Goal: Task Accomplishment & Management: Use online tool/utility

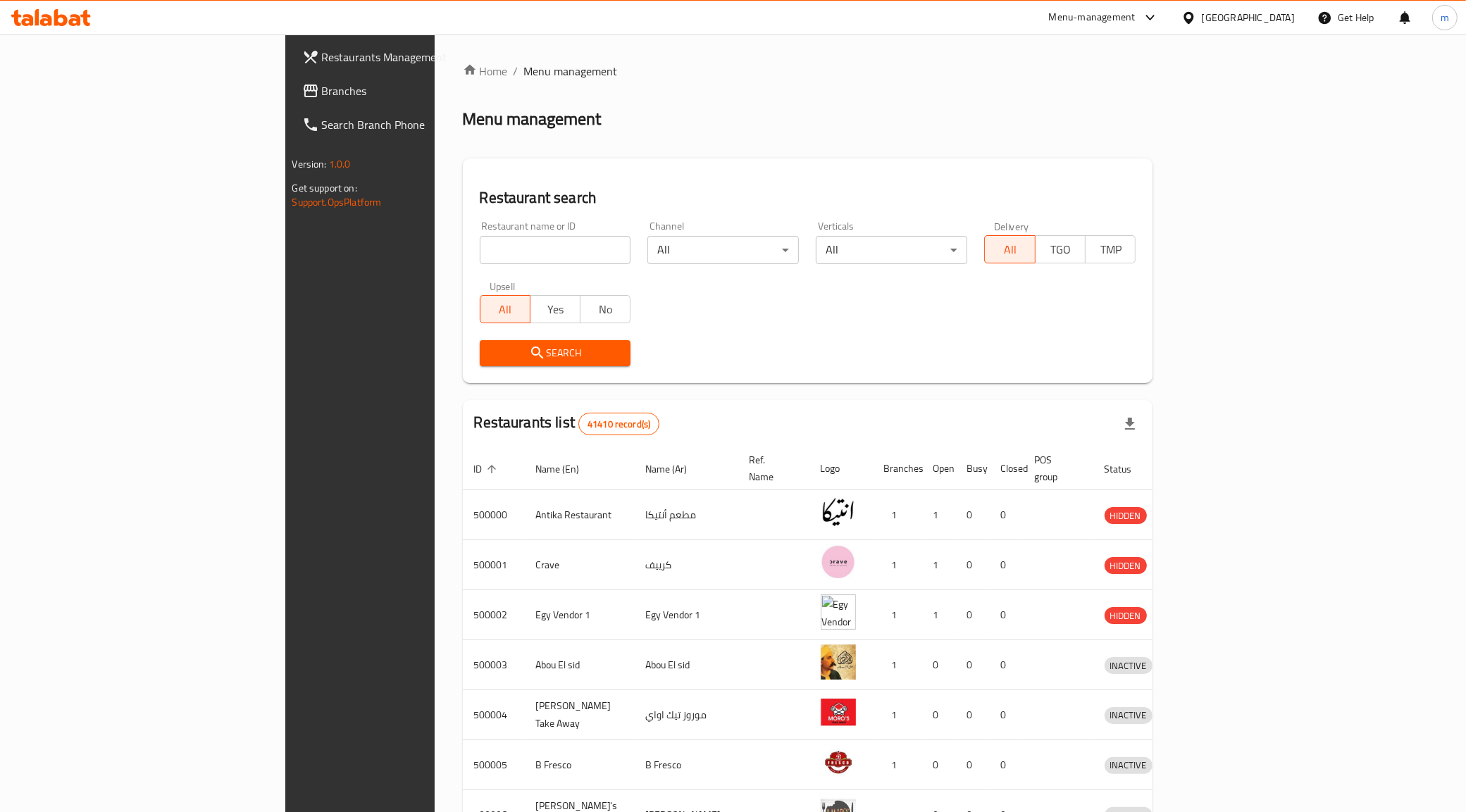
click at [291, 100] on link "Branches" at bounding box center [410, 91] width 240 height 34
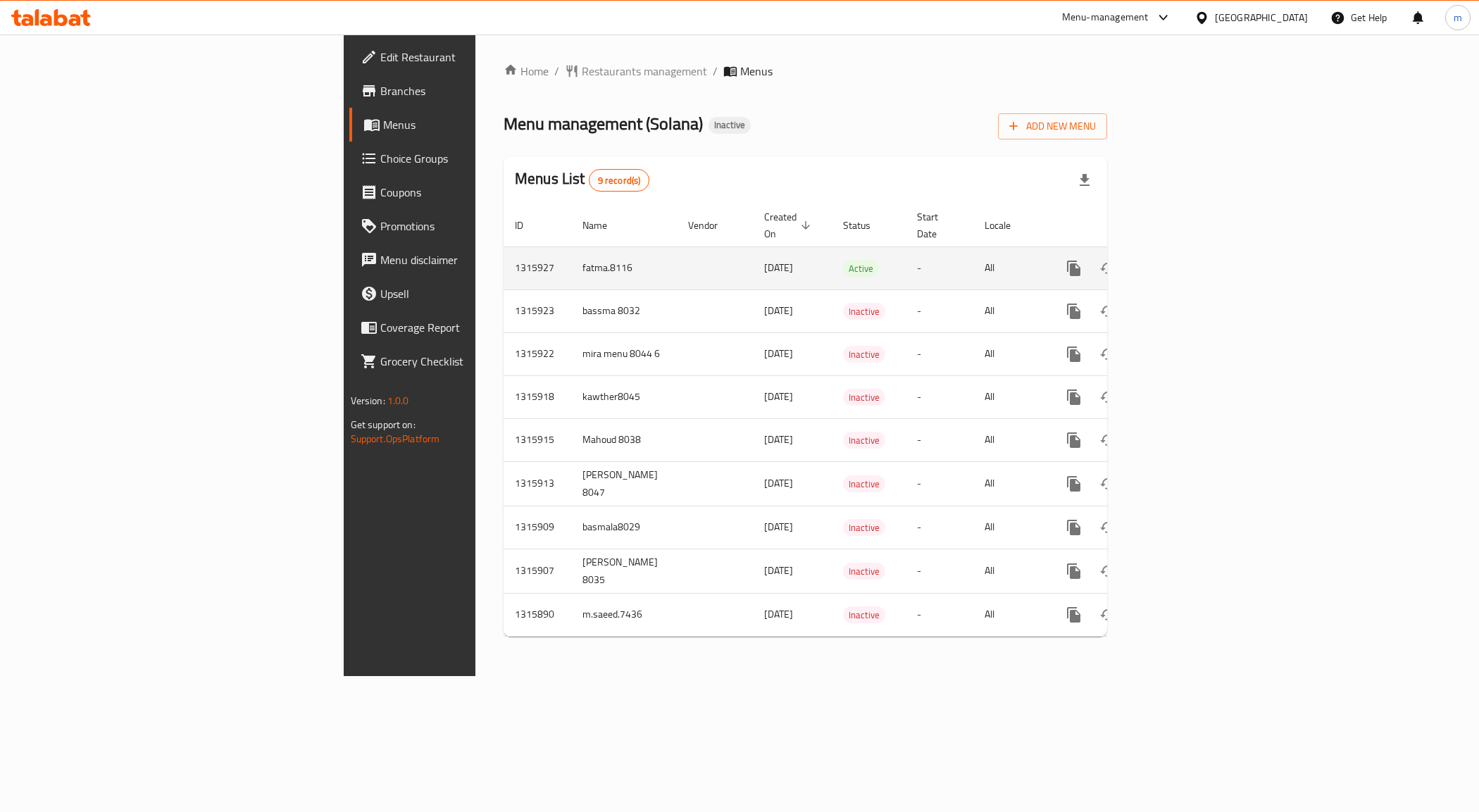
click at [1184, 260] on icon "enhanced table" at bounding box center [1175, 268] width 17 height 17
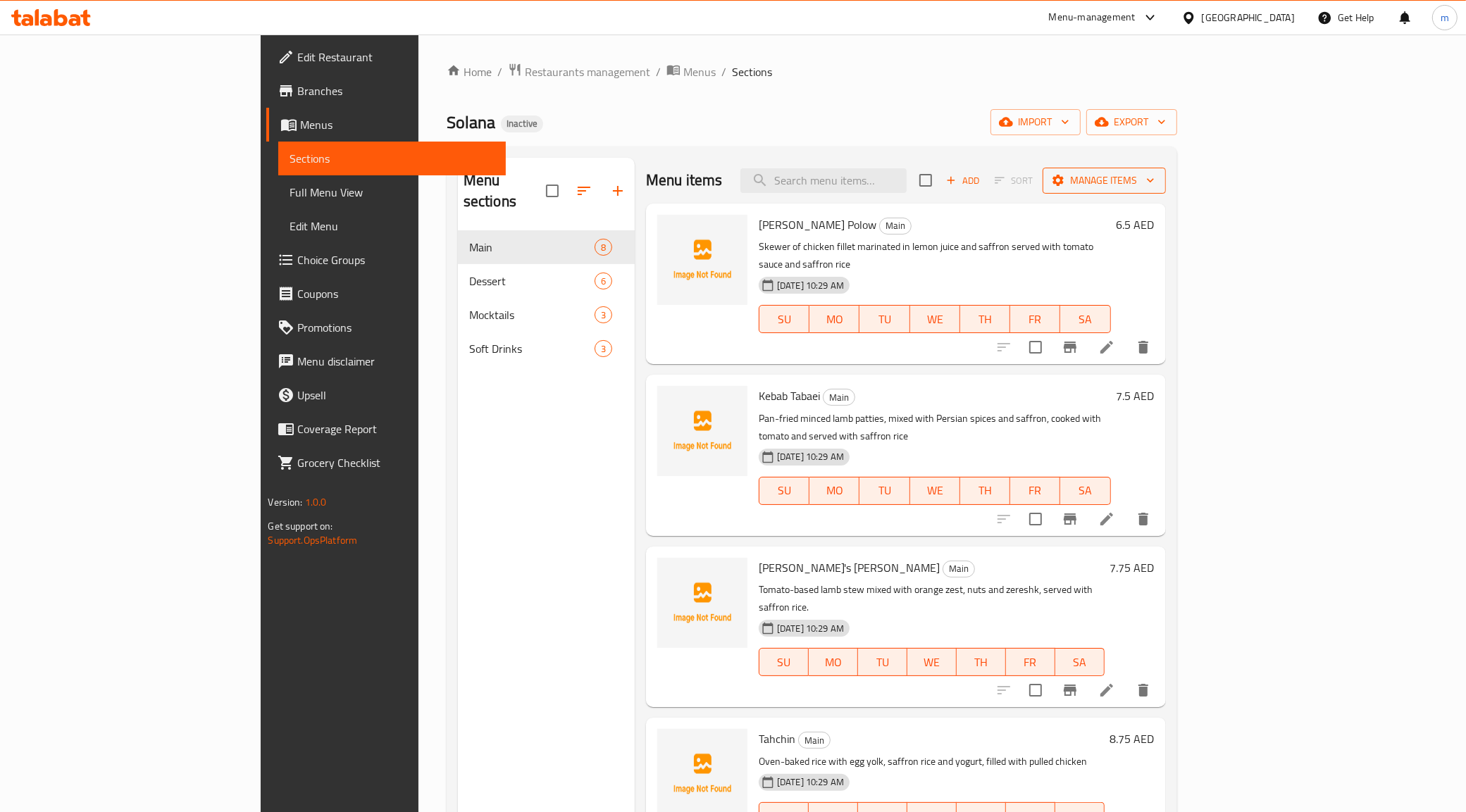
click at [1155, 178] on span "Manage items" at bounding box center [1104, 181] width 101 height 18
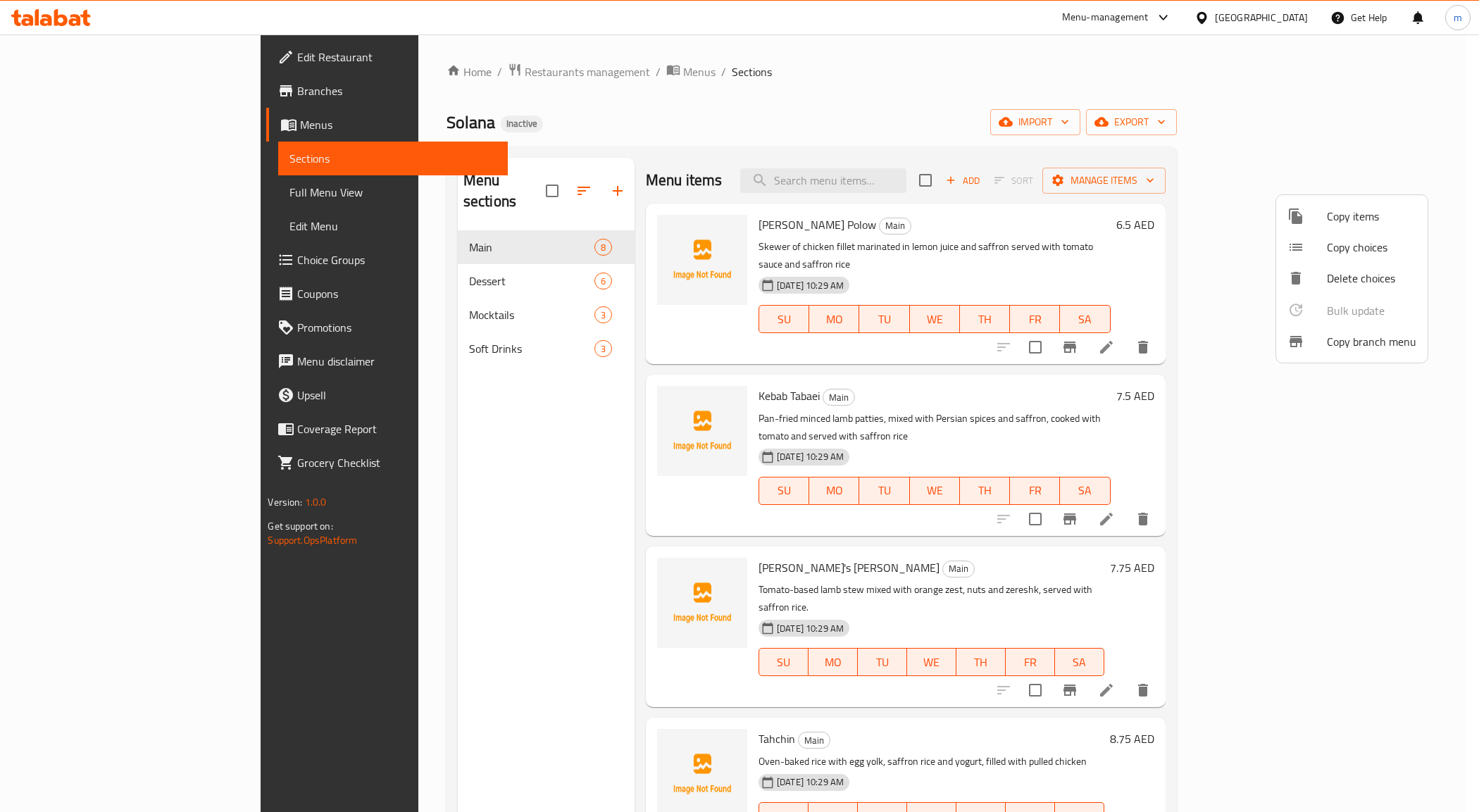
click at [1345, 336] on span "Copy branch menu" at bounding box center [1371, 341] width 89 height 17
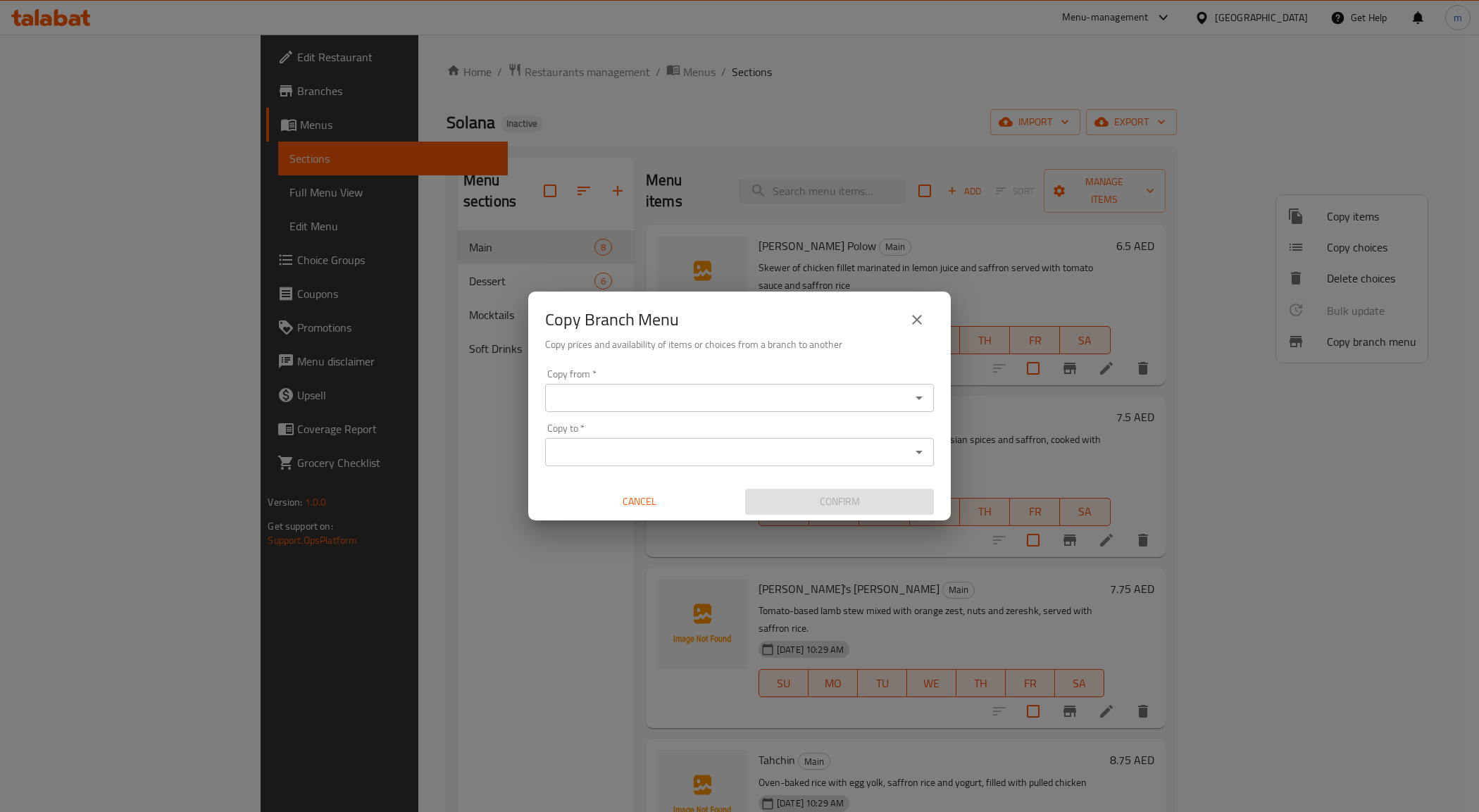
click at [662, 406] on input "Copy from   *" at bounding box center [728, 398] width 357 height 20
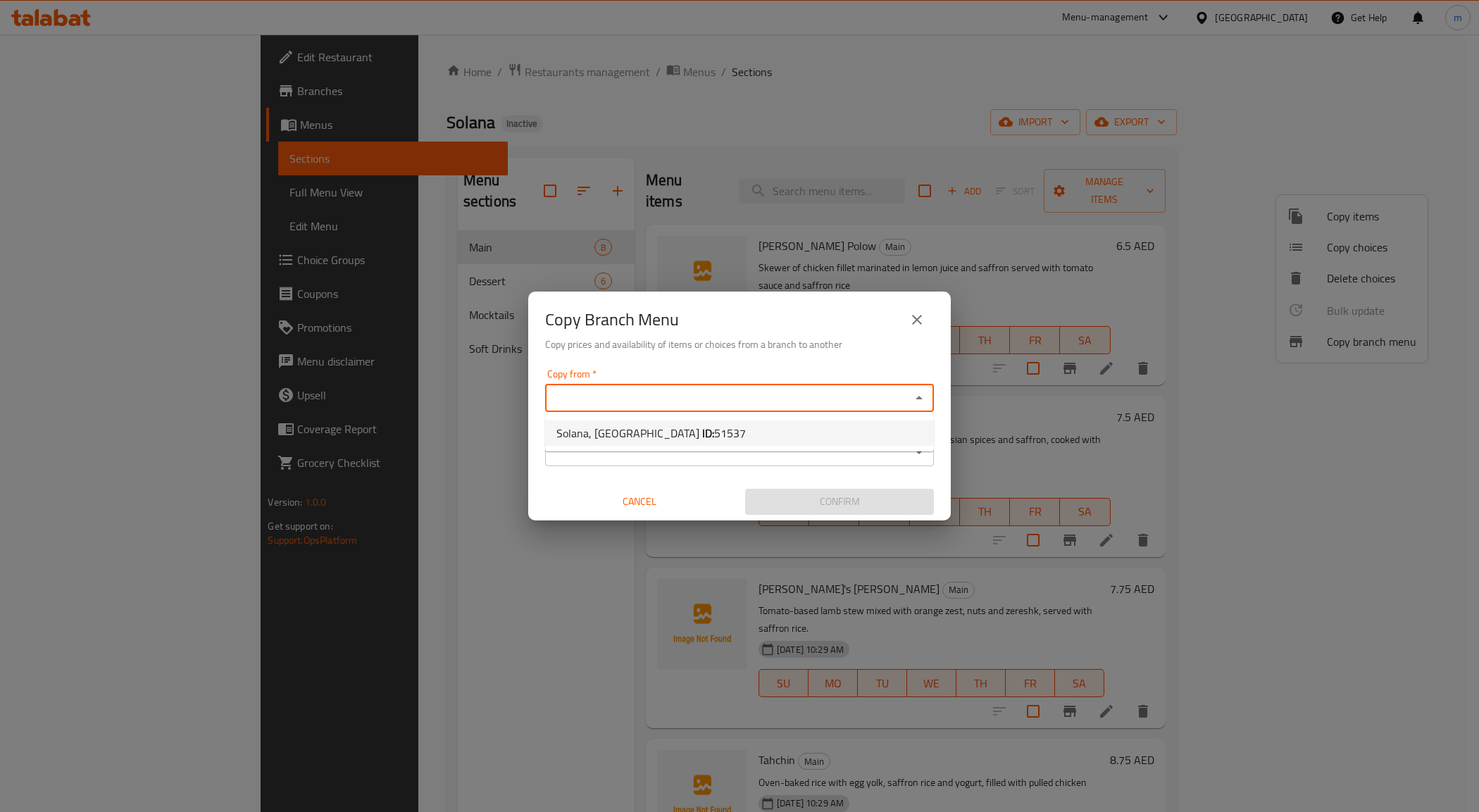
click at [689, 462] on input "Copy to   *" at bounding box center [728, 451] width 357 height 20
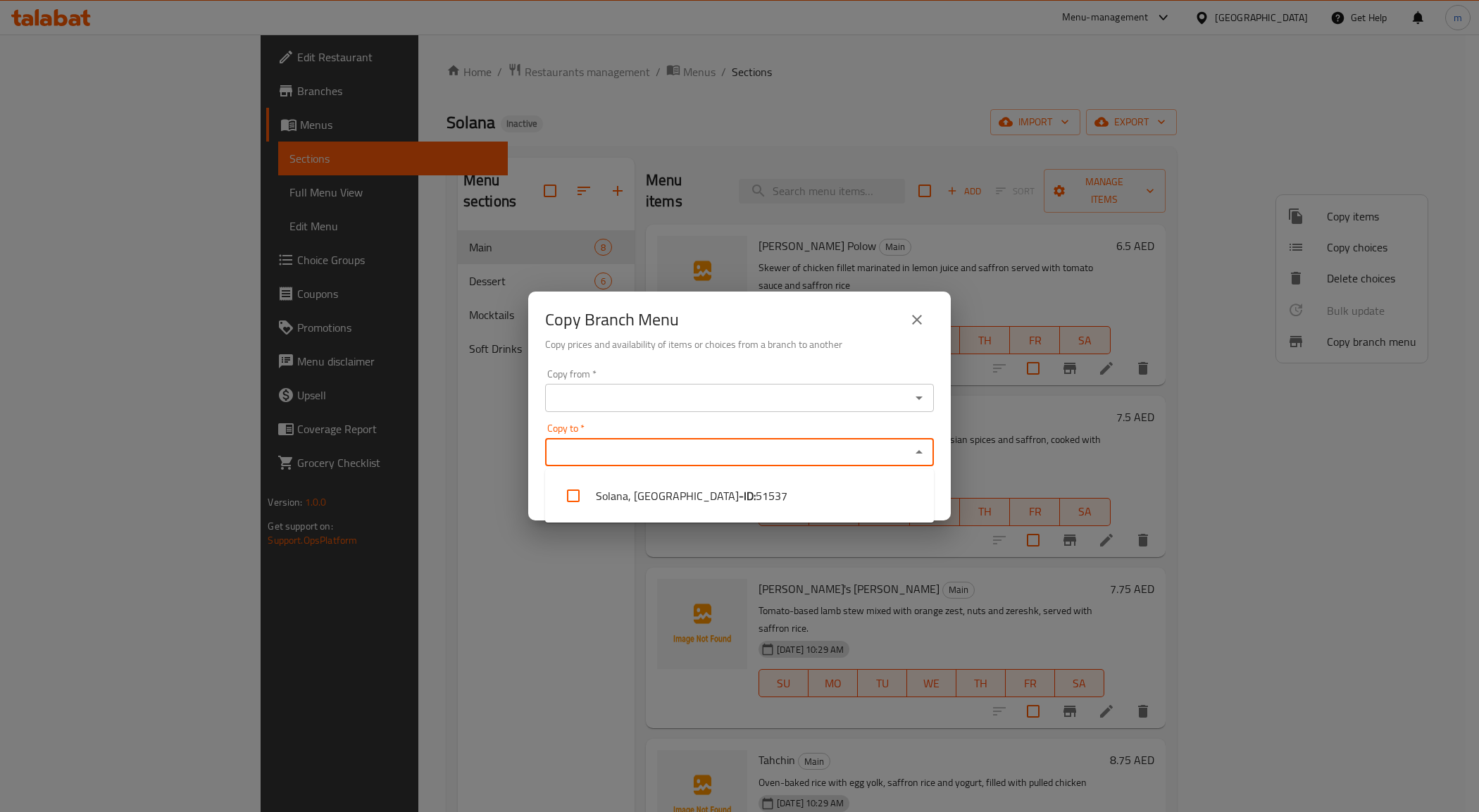
click at [921, 322] on icon "close" at bounding box center [916, 319] width 17 height 17
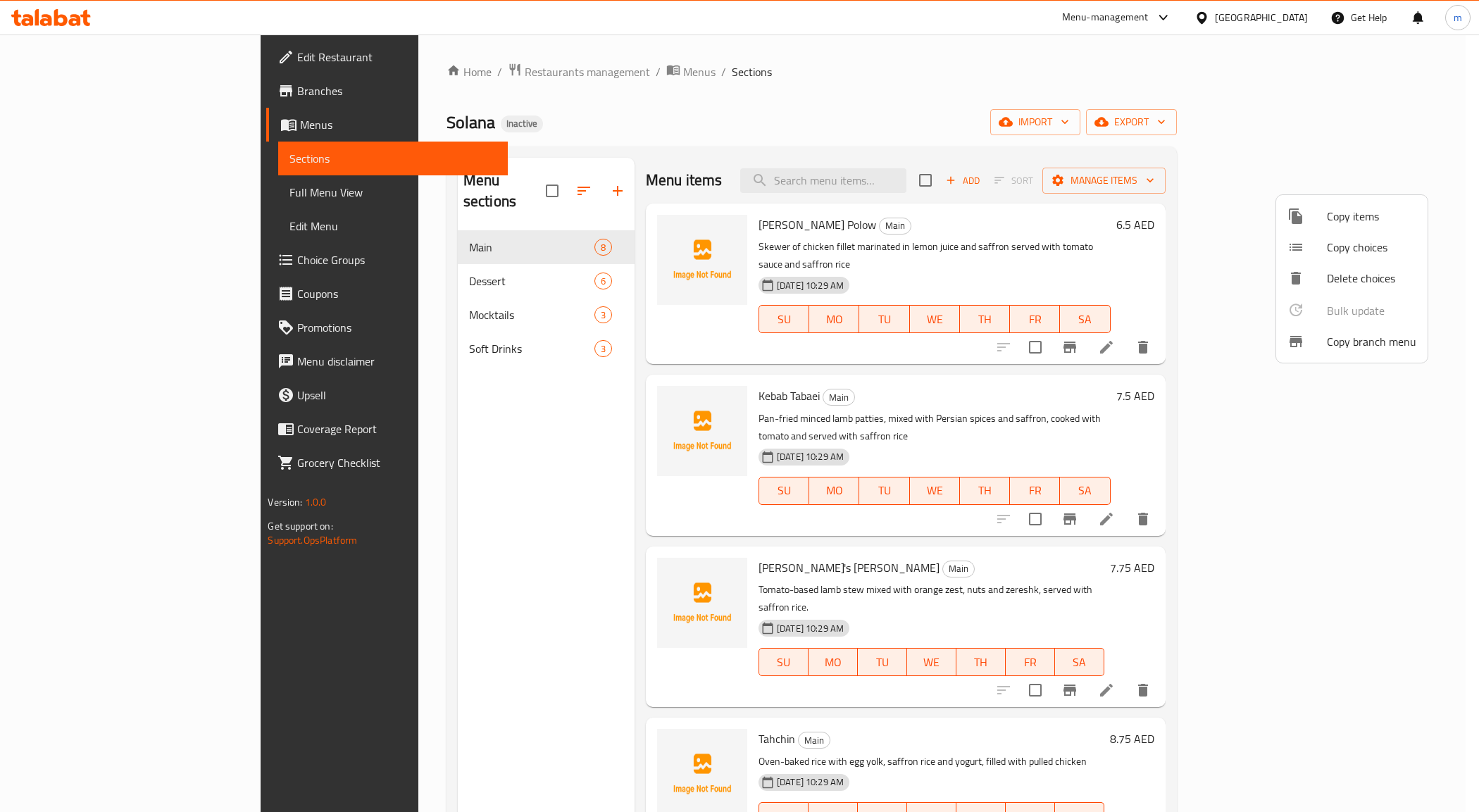
click at [1384, 117] on div at bounding box center [739, 406] width 1479 height 812
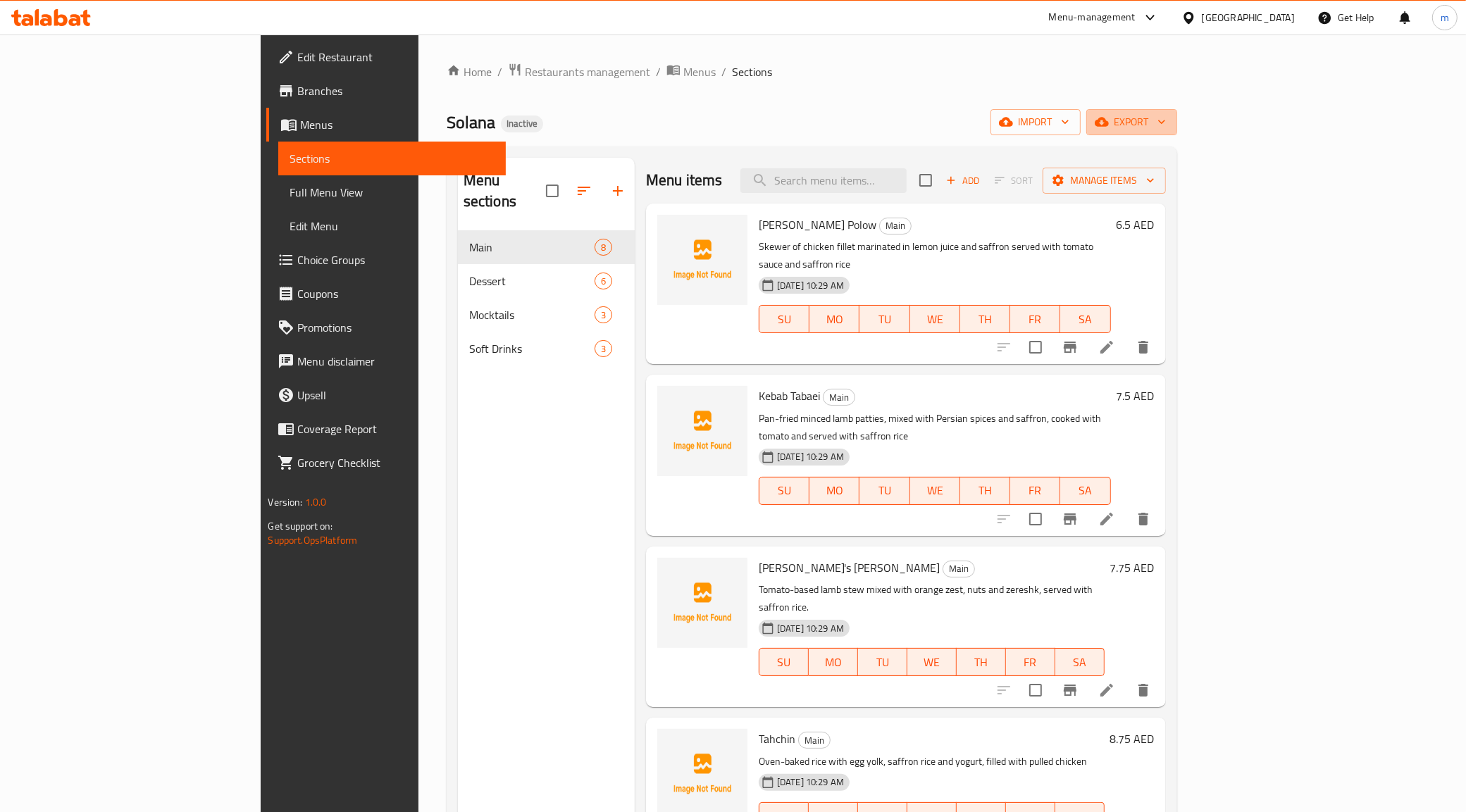
click at [1166, 117] on span "export" at bounding box center [1131, 122] width 69 height 18
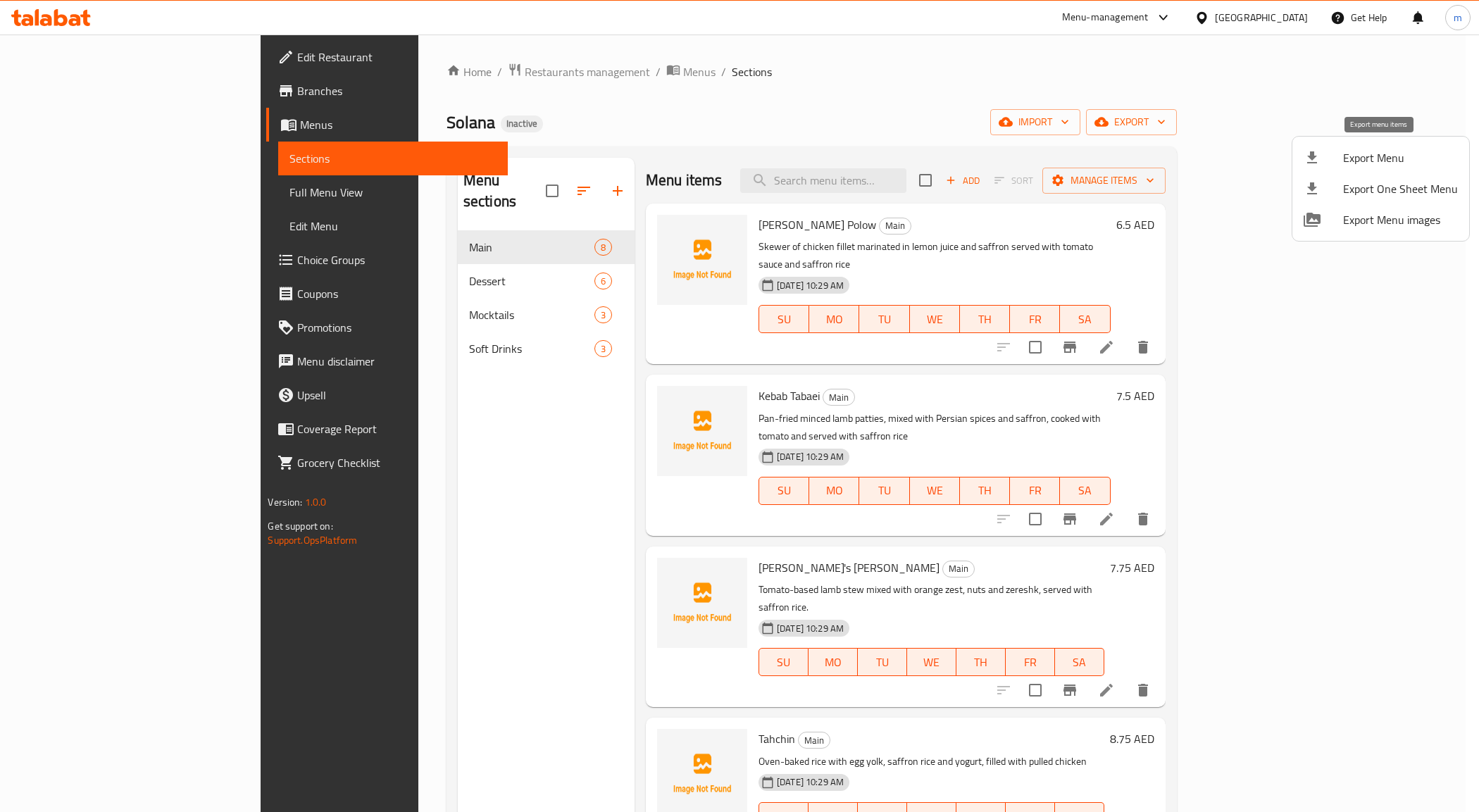
click at [1382, 162] on span "Export Menu" at bounding box center [1400, 157] width 115 height 17
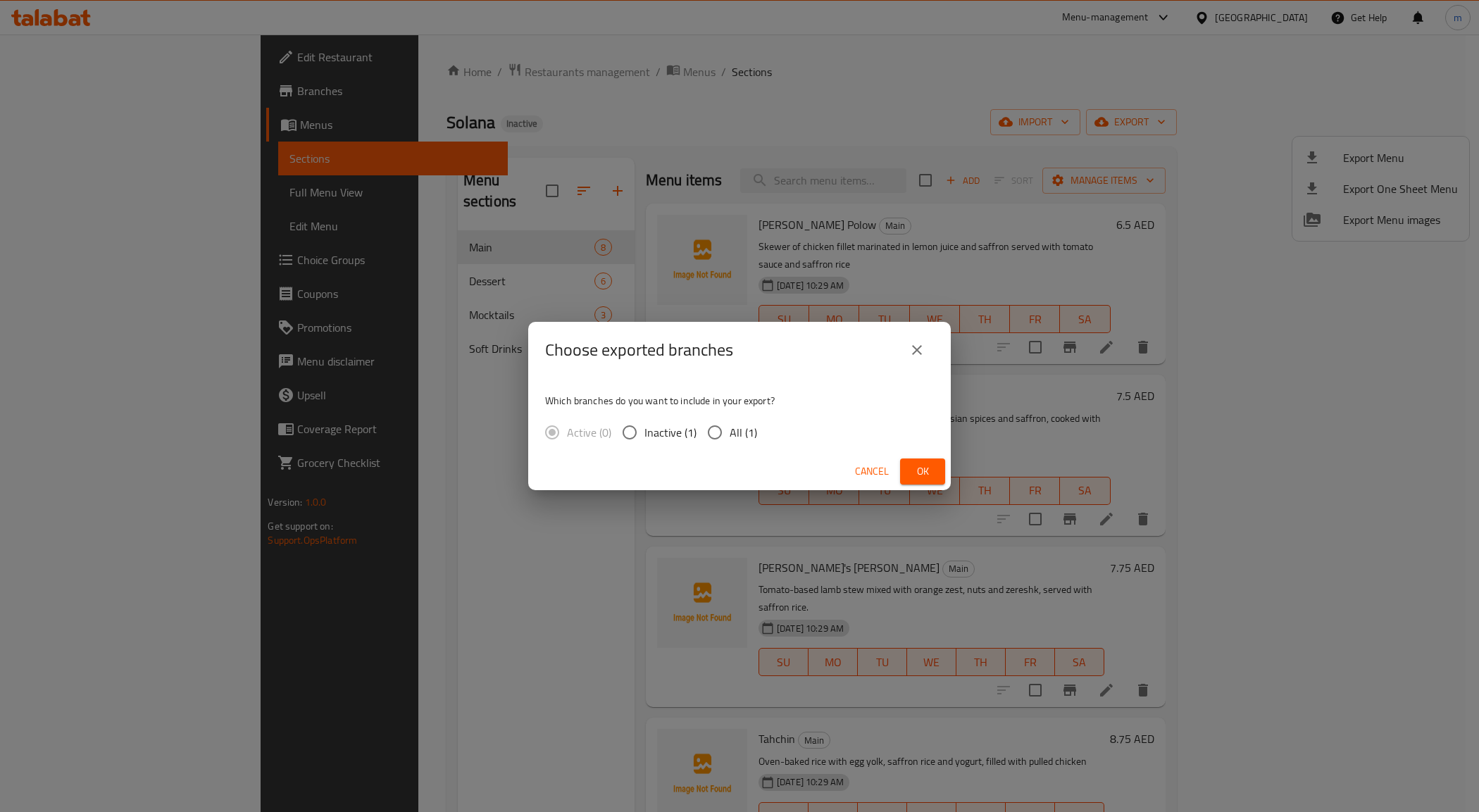
click at [694, 428] on span "Inactive (1)" at bounding box center [670, 432] width 52 height 17
click at [644, 428] on input "Inactive (1)" at bounding box center [629, 432] width 30 height 30
radio input "true"
click at [731, 431] on span "All (1)" at bounding box center [743, 432] width 27 height 17
click at [730, 431] on input "All (1)" at bounding box center [715, 432] width 30 height 30
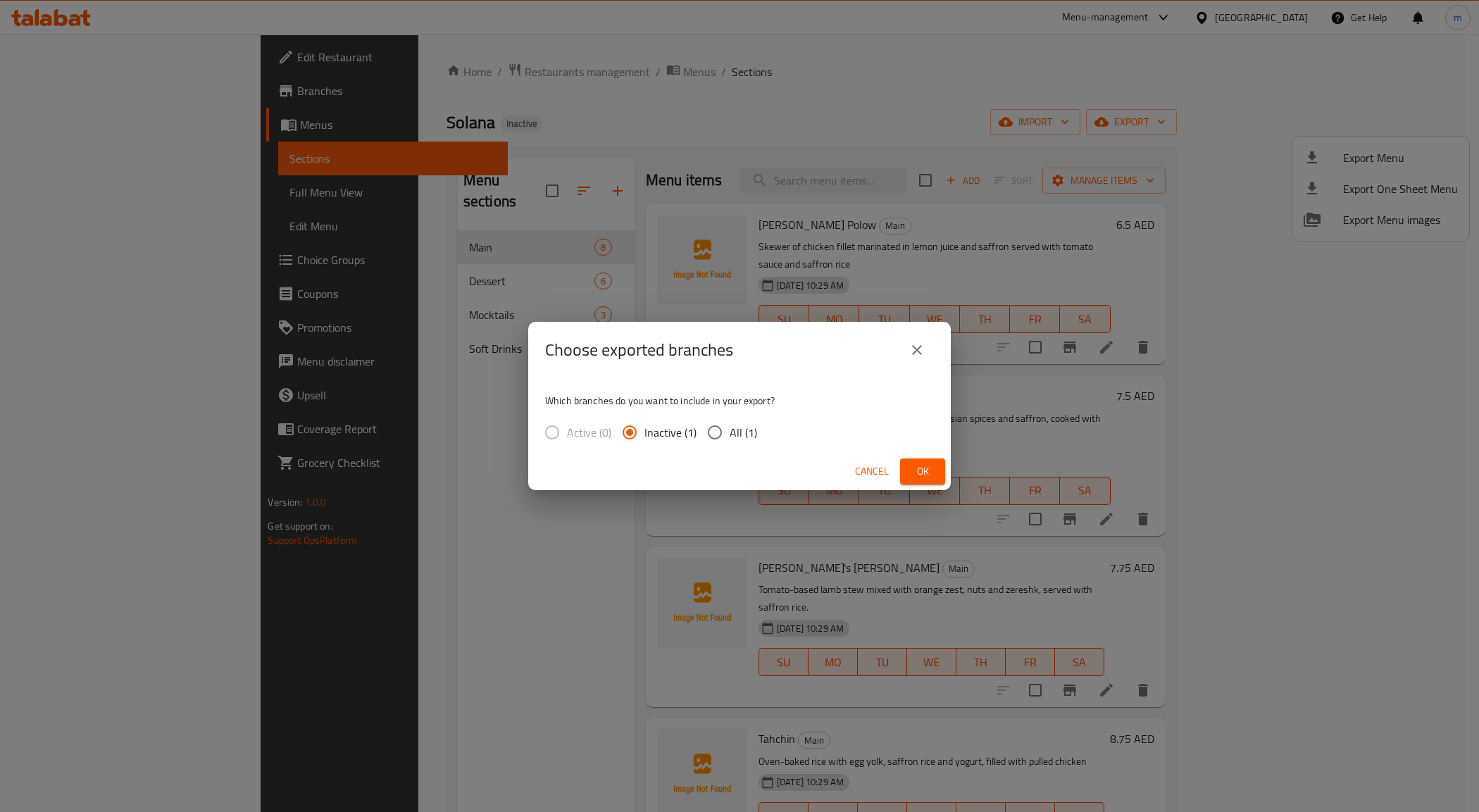
radio input "true"
click at [927, 473] on span "Ok" at bounding box center [922, 471] width 23 height 18
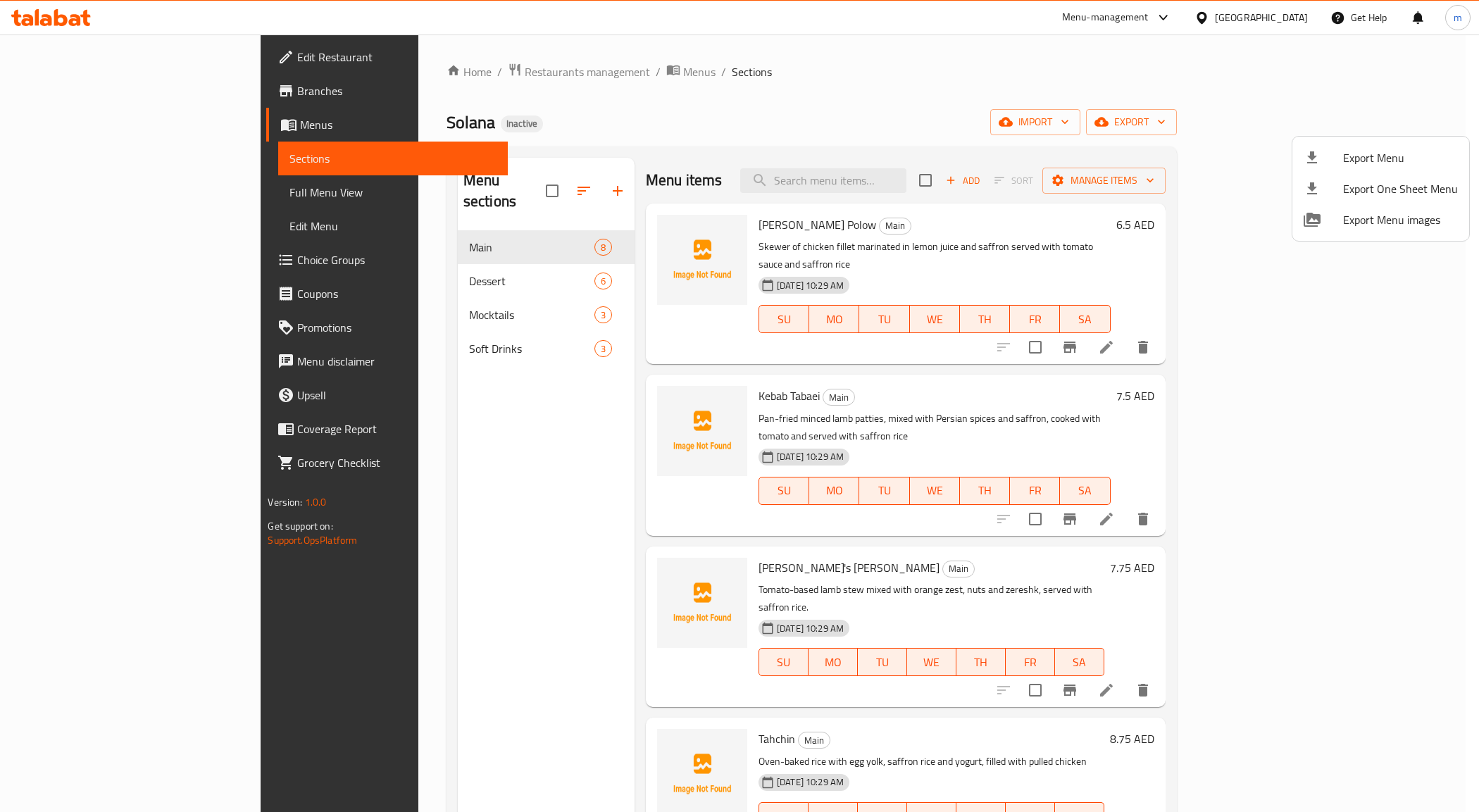
click at [1402, 114] on div at bounding box center [739, 406] width 1479 height 812
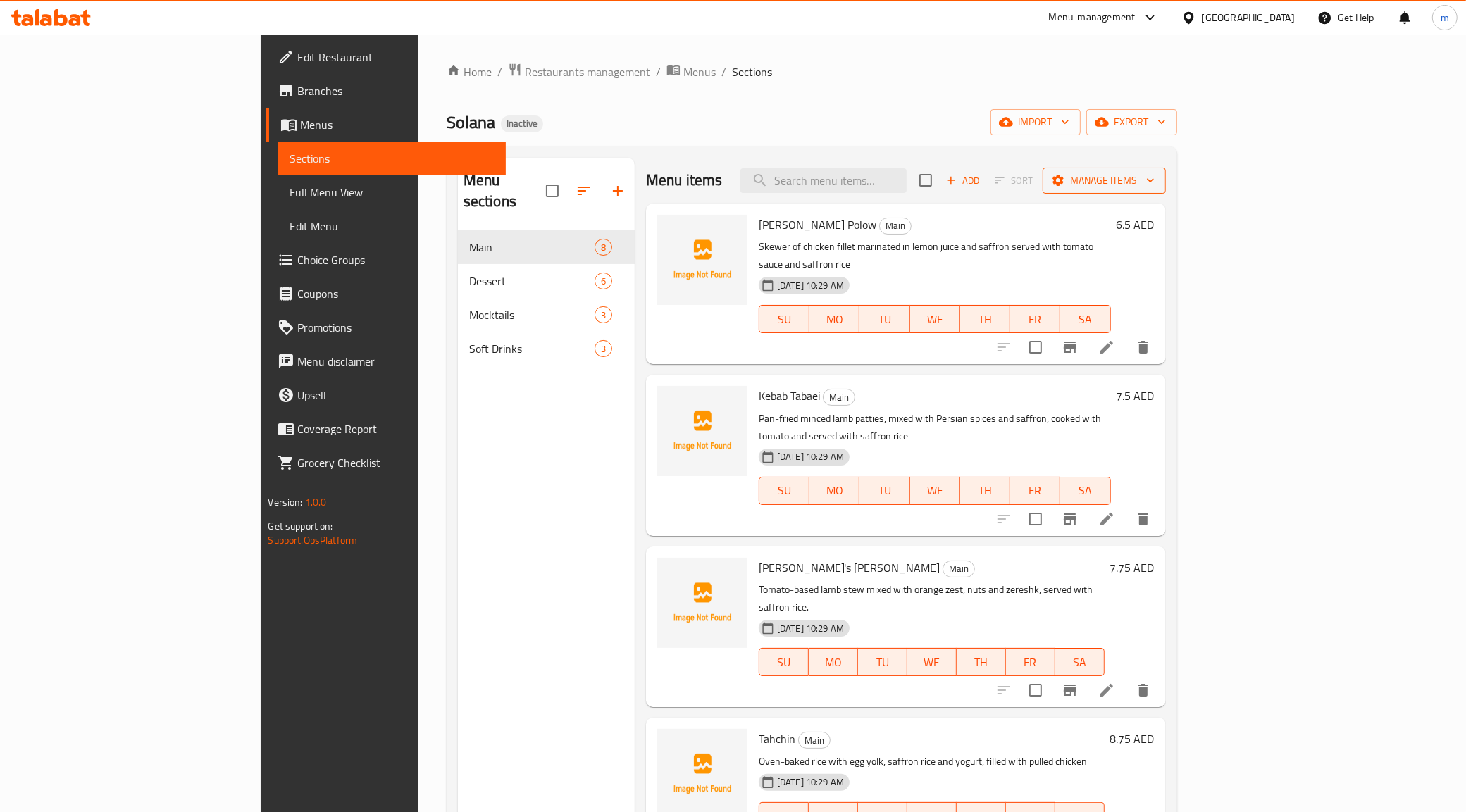
click at [1157, 178] on icon "button" at bounding box center [1149, 180] width 14 height 14
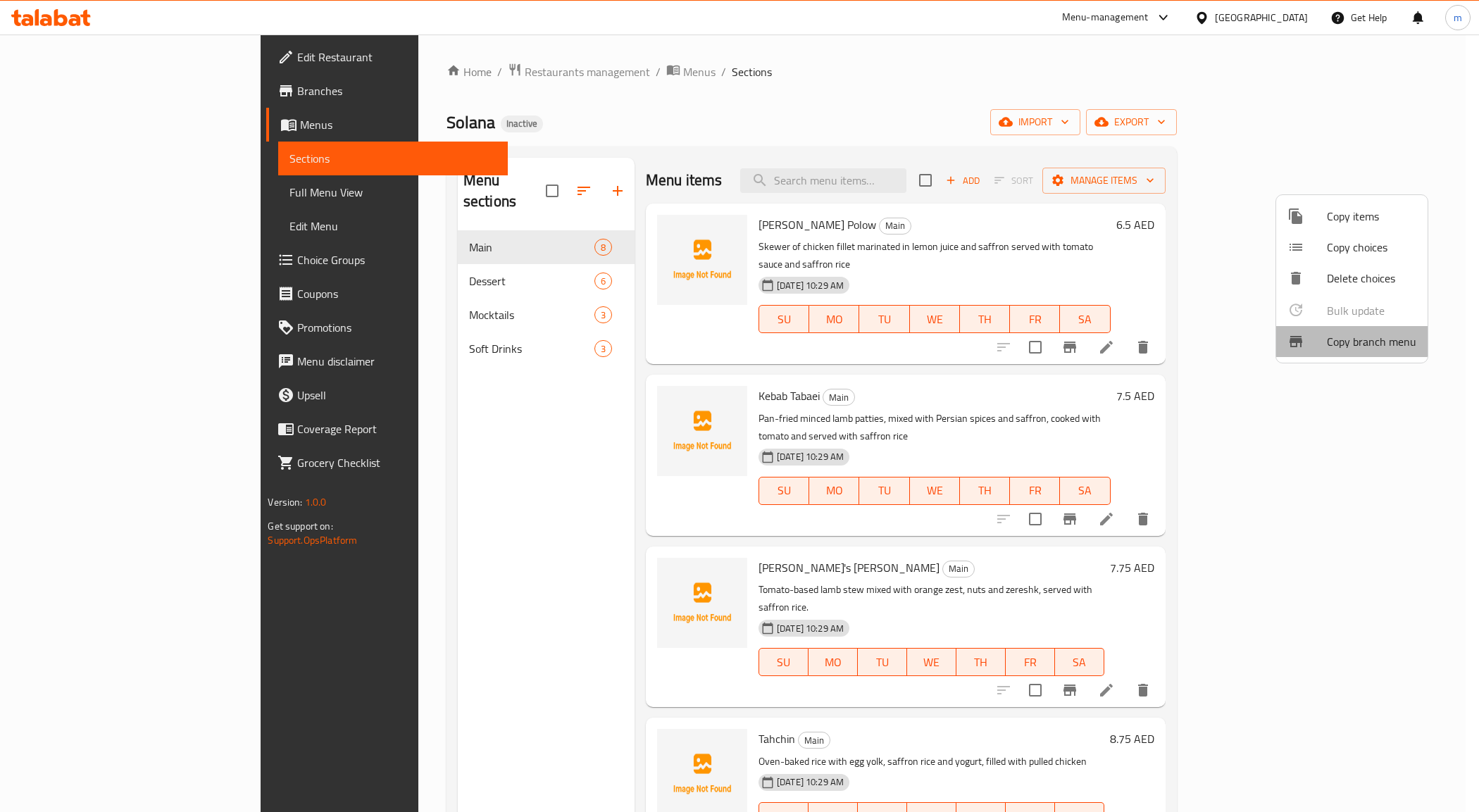
click at [1350, 333] on span "Copy branch menu" at bounding box center [1371, 341] width 89 height 17
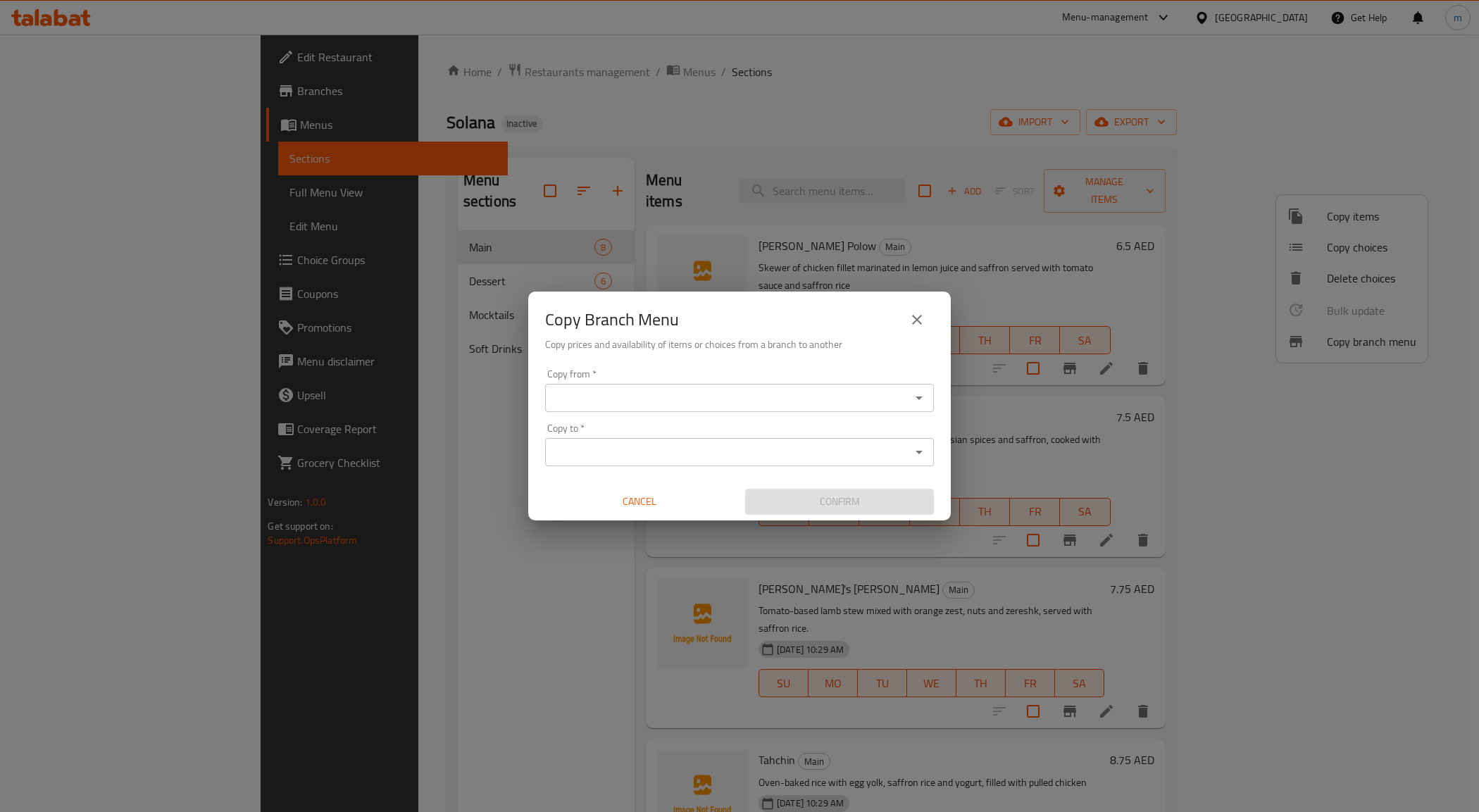
click at [748, 384] on div "Copy from *" at bounding box center [739, 398] width 389 height 28
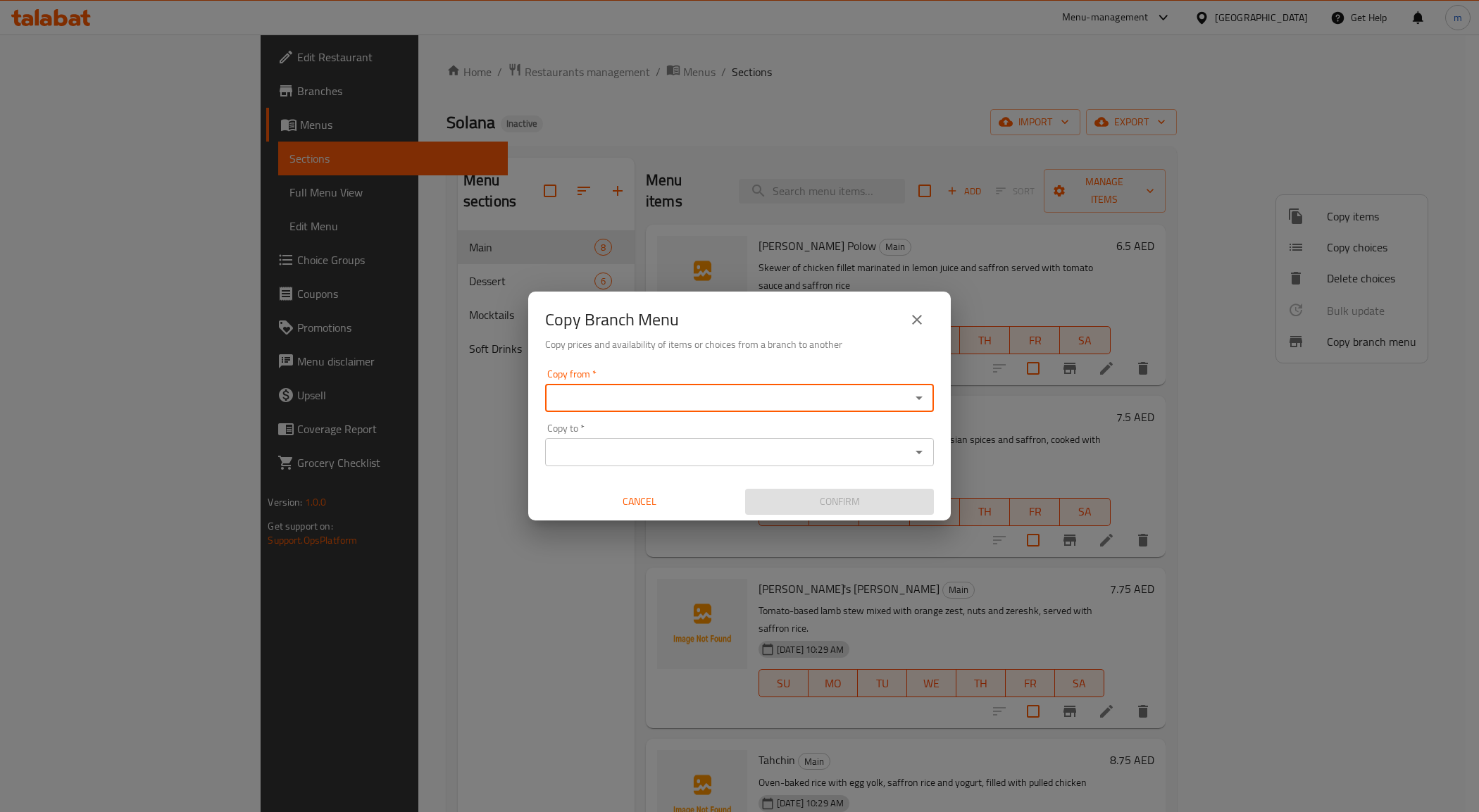
click at [738, 487] on div "Cancel" at bounding box center [639, 502] width 200 height 38
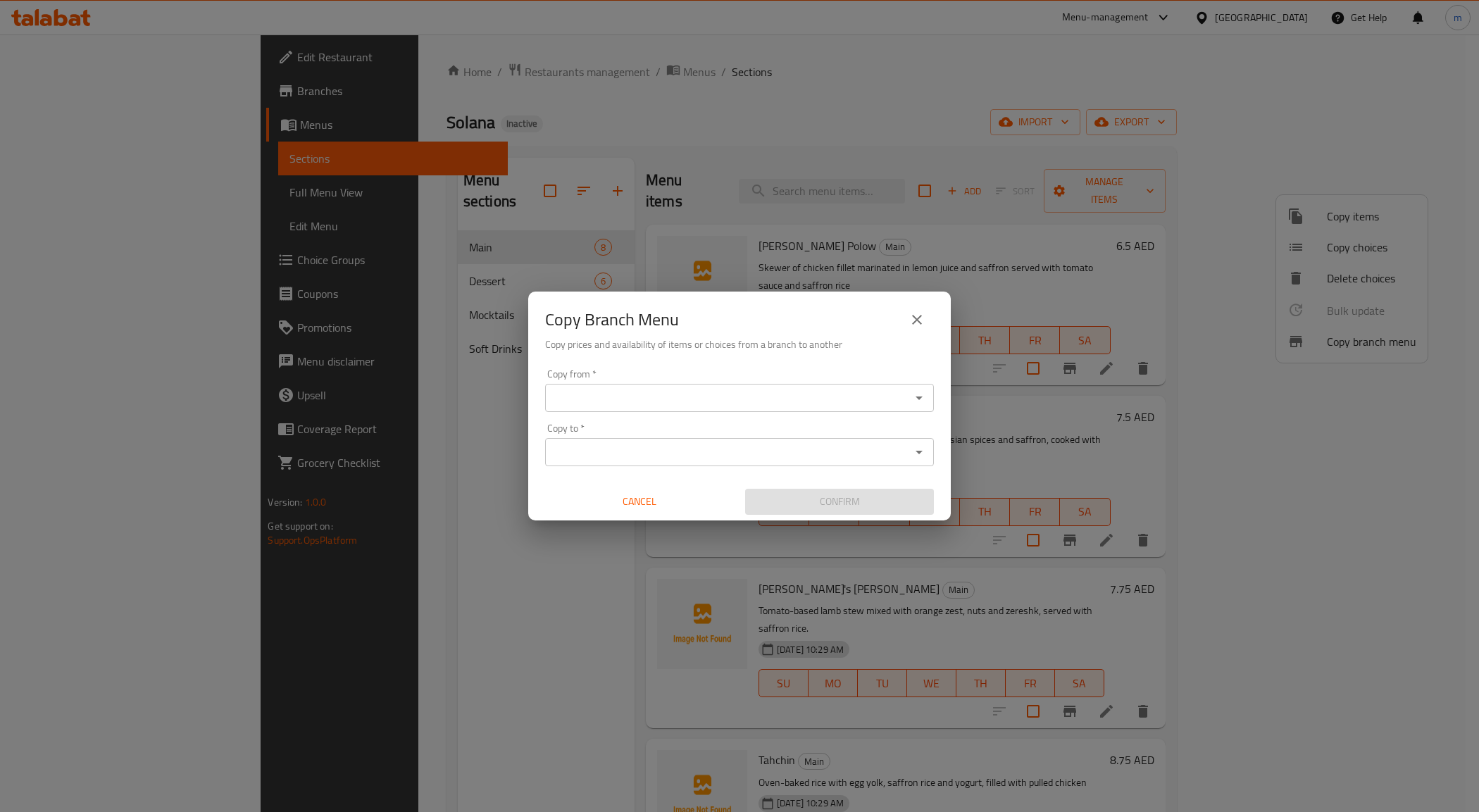
click at [737, 471] on div "Copy from   * Copy from * Copy to   * Copy to * Cancel Confirm" at bounding box center [739, 442] width 423 height 157
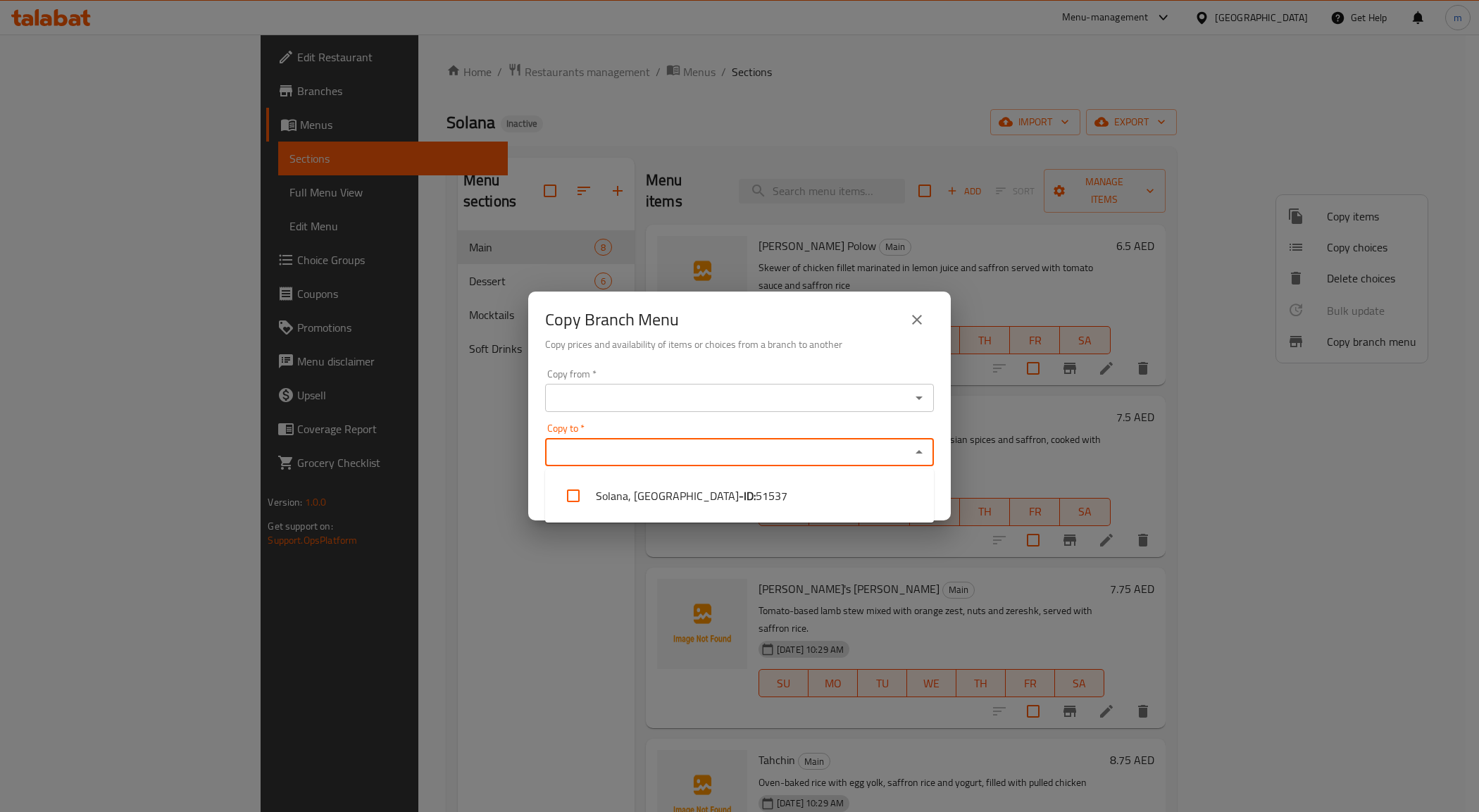
click at [734, 455] on input "Copy to   *" at bounding box center [728, 451] width 357 height 20
click at [920, 325] on icon "close" at bounding box center [916, 319] width 17 height 17
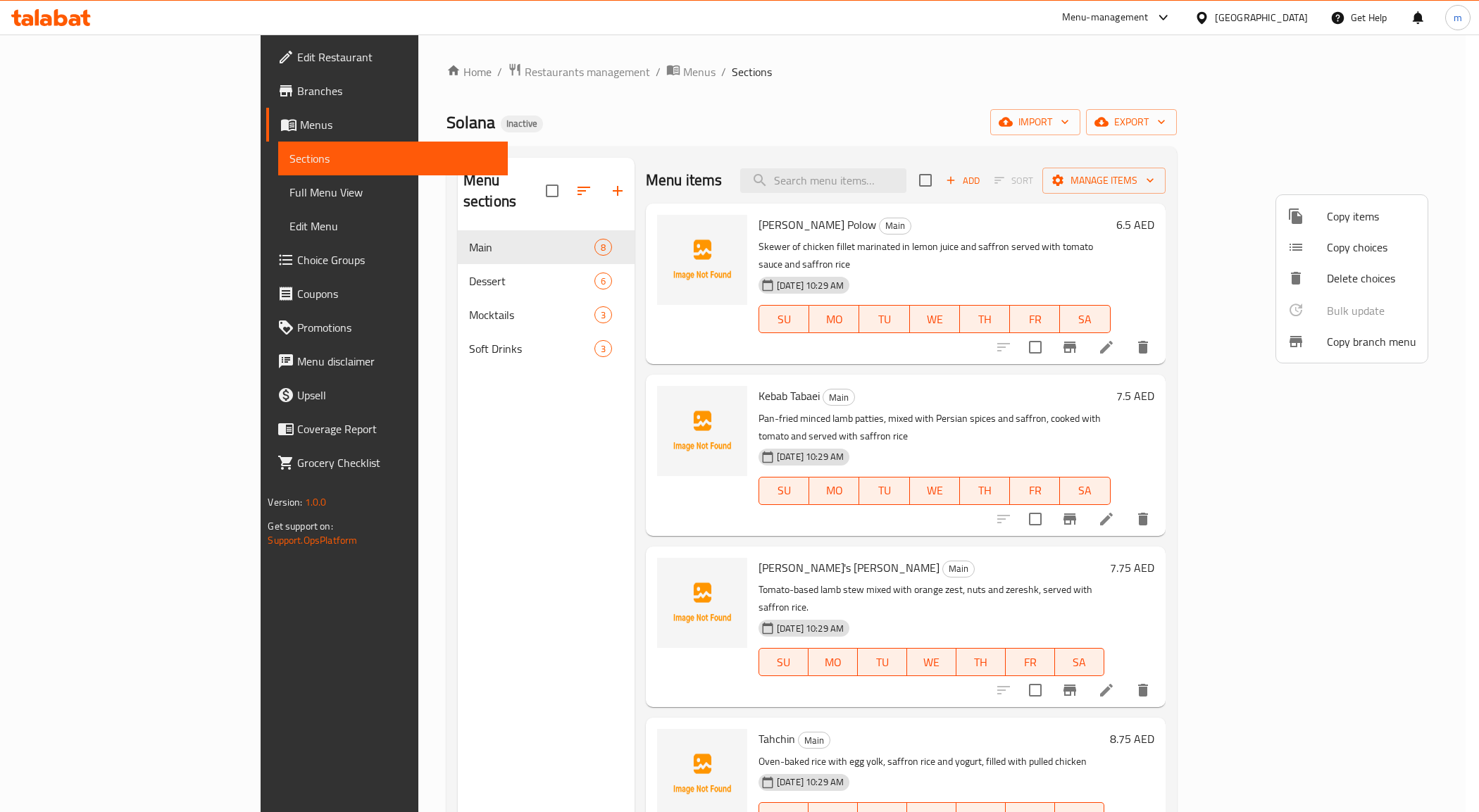
click at [75, 108] on div at bounding box center [739, 406] width 1479 height 812
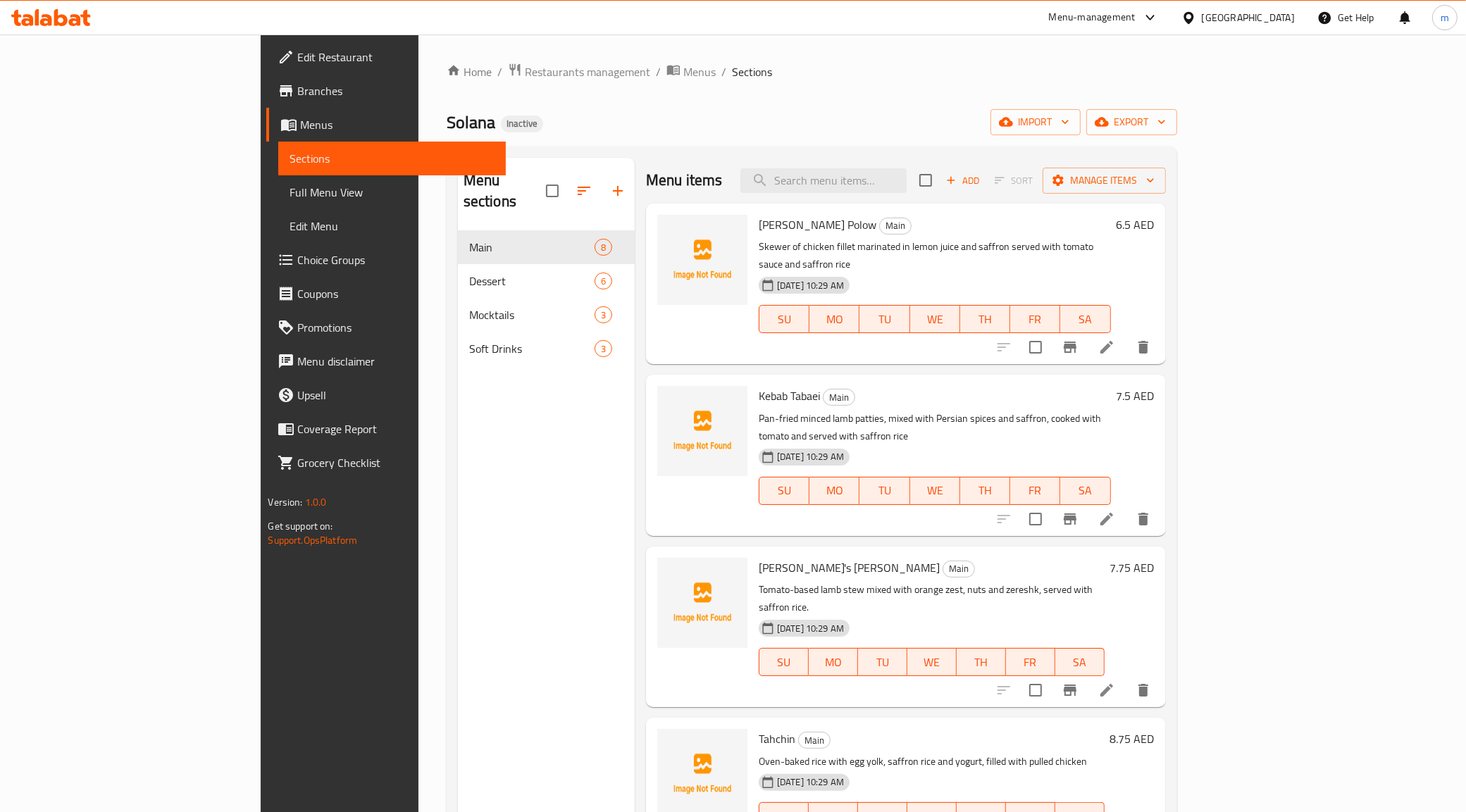
click at [297, 97] on span "Branches" at bounding box center [395, 91] width 197 height 17
